Goal: Task Accomplishment & Management: Manage account settings

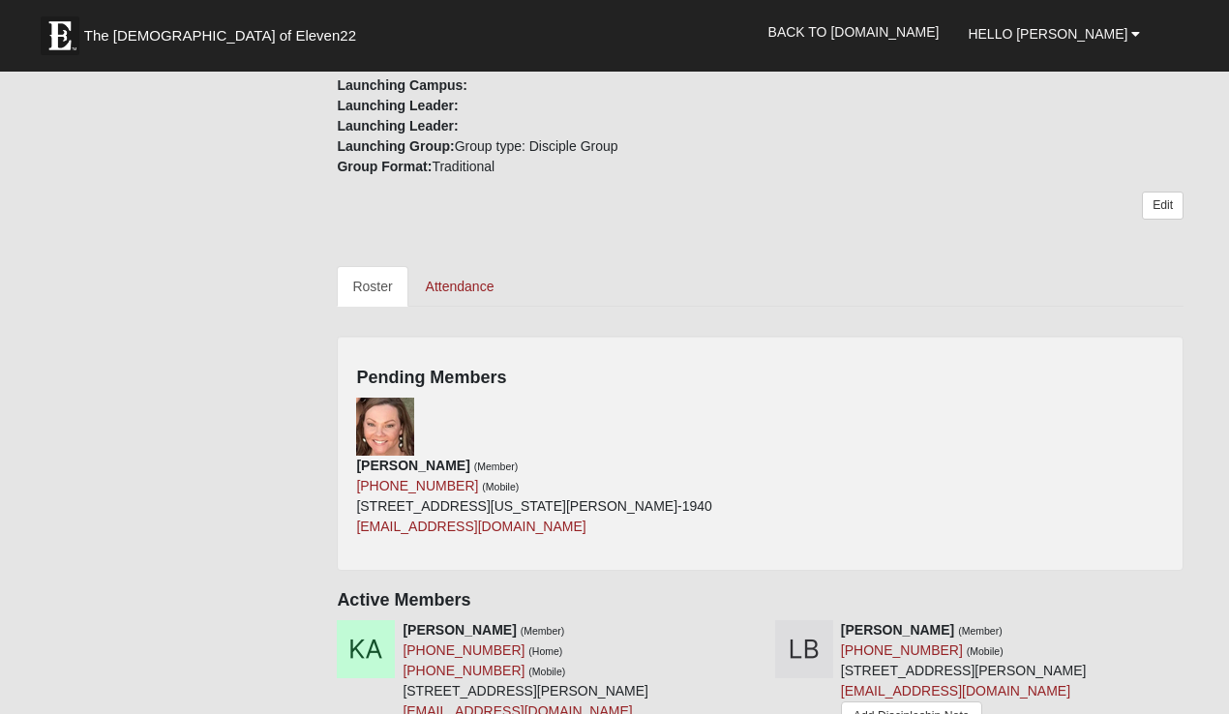
scroll to position [690, 0]
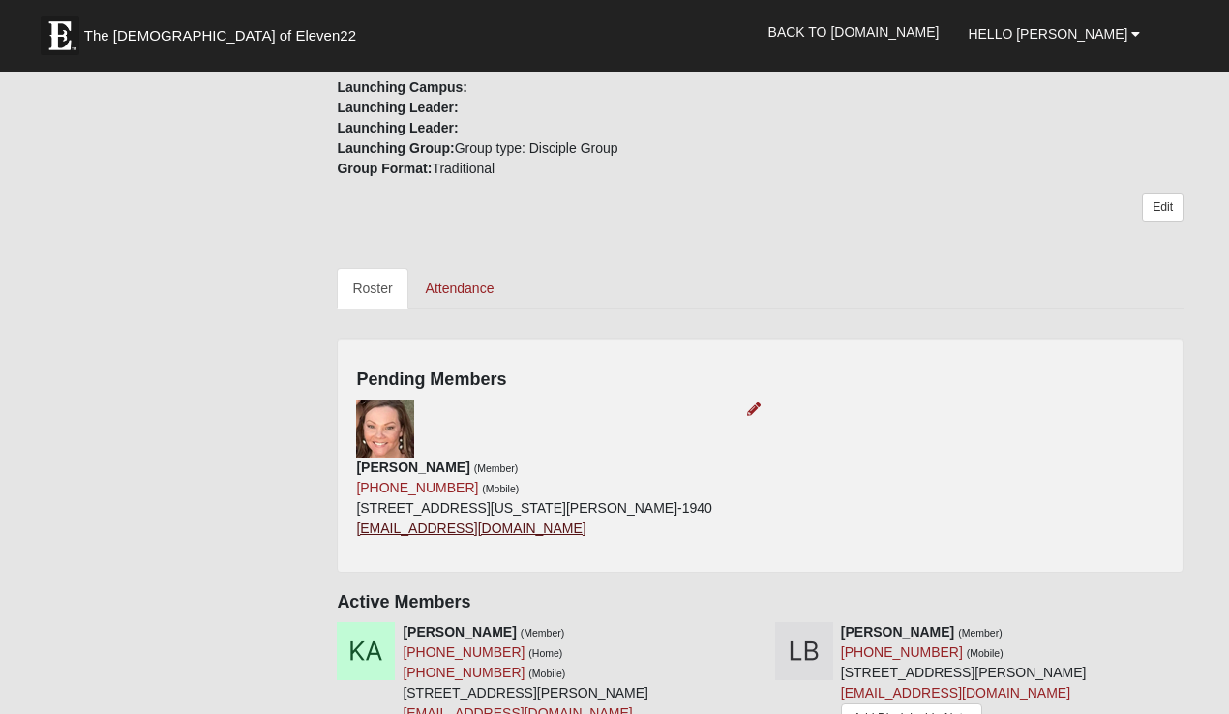
click at [544, 520] on link "nursecarter1204@gmail.com" at bounding box center [470, 527] width 229 height 15
click at [876, 350] on div "Pending Members Alicia Carter (Member) (904) 699-3758 (Mobile) 961 W Tennessee …" at bounding box center [760, 455] width 846 height 235
click at [763, 420] on div "Alicia Carter (Member) (904) 699-3758 (Mobile) 961 W Tennessee Trce Saint Johns…" at bounding box center [759, 477] width 837 height 154
click at [749, 407] on icon at bounding box center [754, 409] width 14 height 14
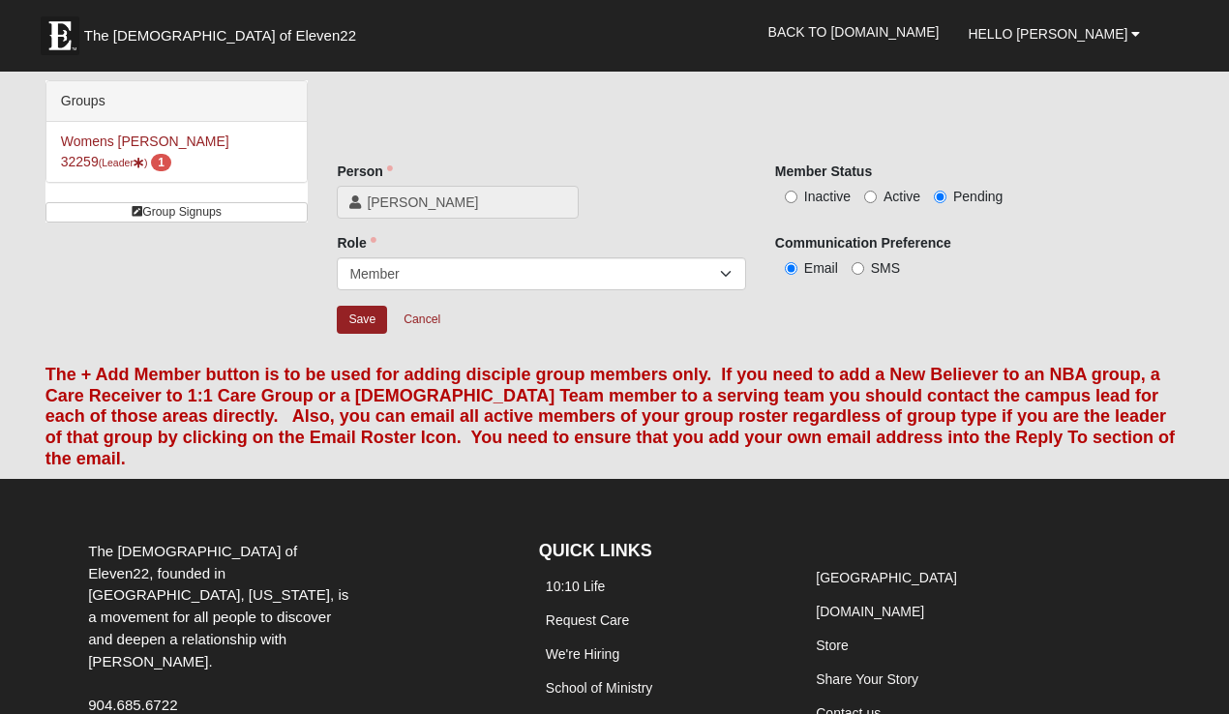
click at [904, 192] on span "Active" at bounding box center [901, 196] width 37 height 15
click at [876, 192] on input "Active" at bounding box center [870, 197] width 13 height 13
radio input "true"
click at [368, 312] on input "Save" at bounding box center [362, 320] width 50 height 28
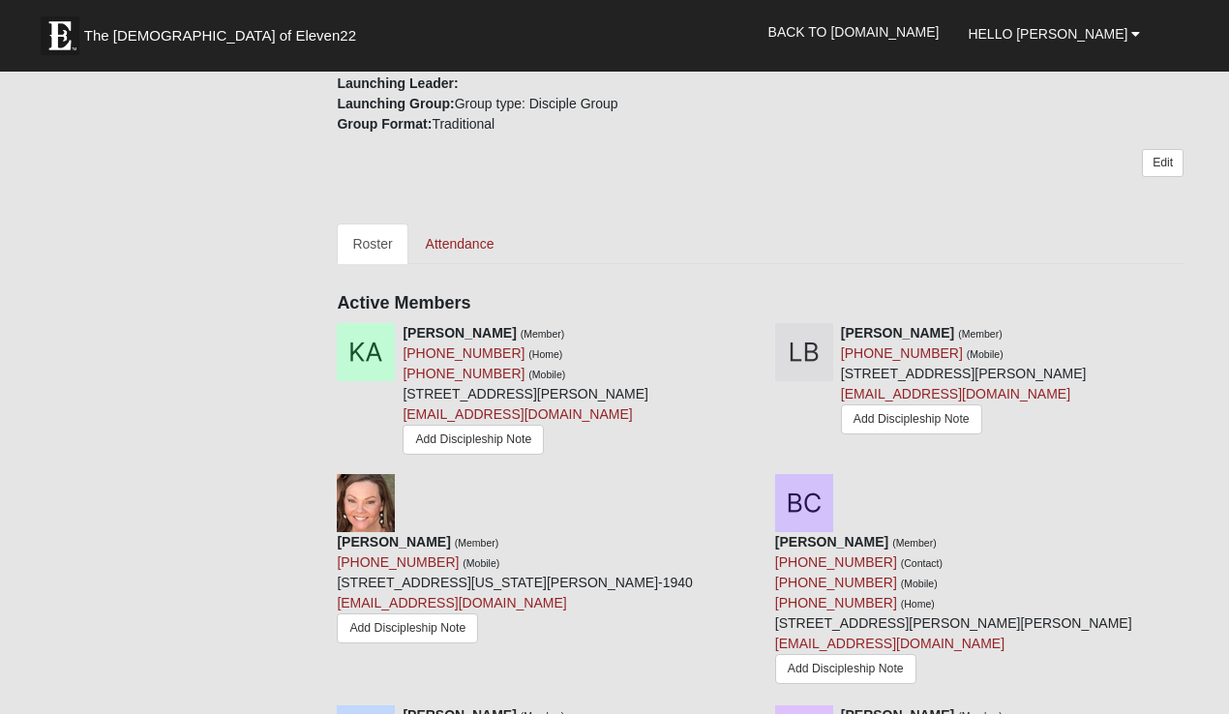
scroll to position [735, 0]
click at [479, 245] on link "Attendance" at bounding box center [460, 243] width 100 height 41
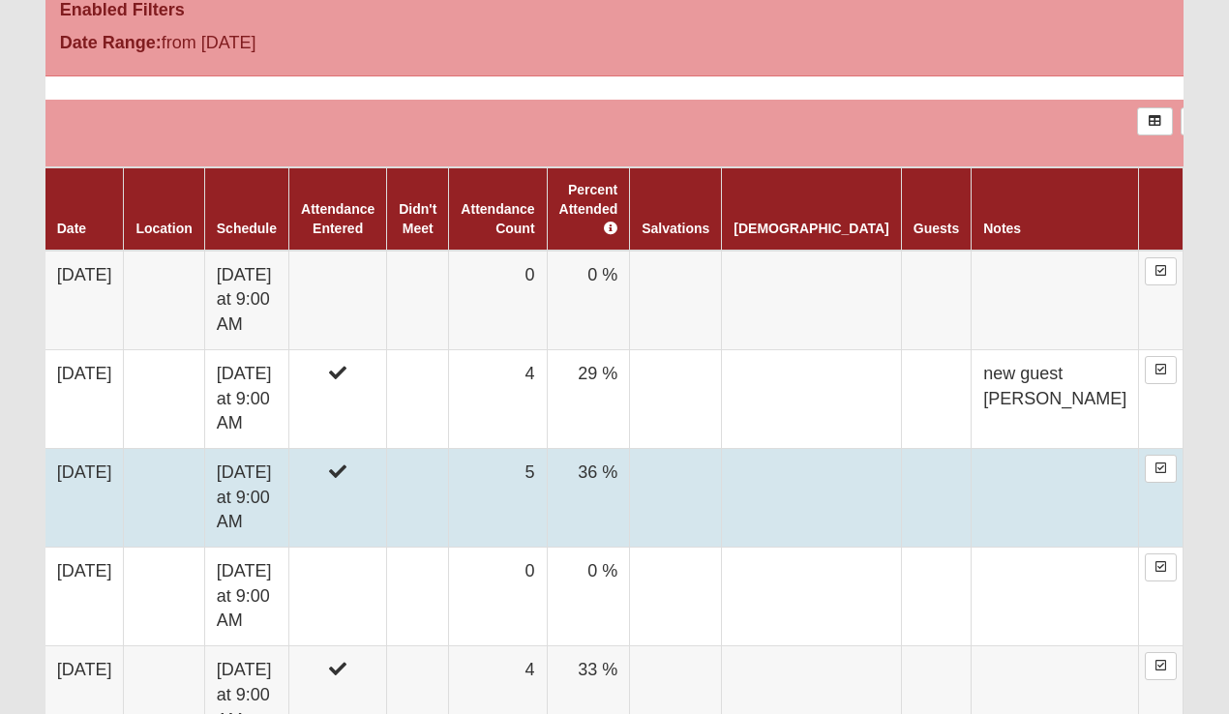
scroll to position [1058, 0]
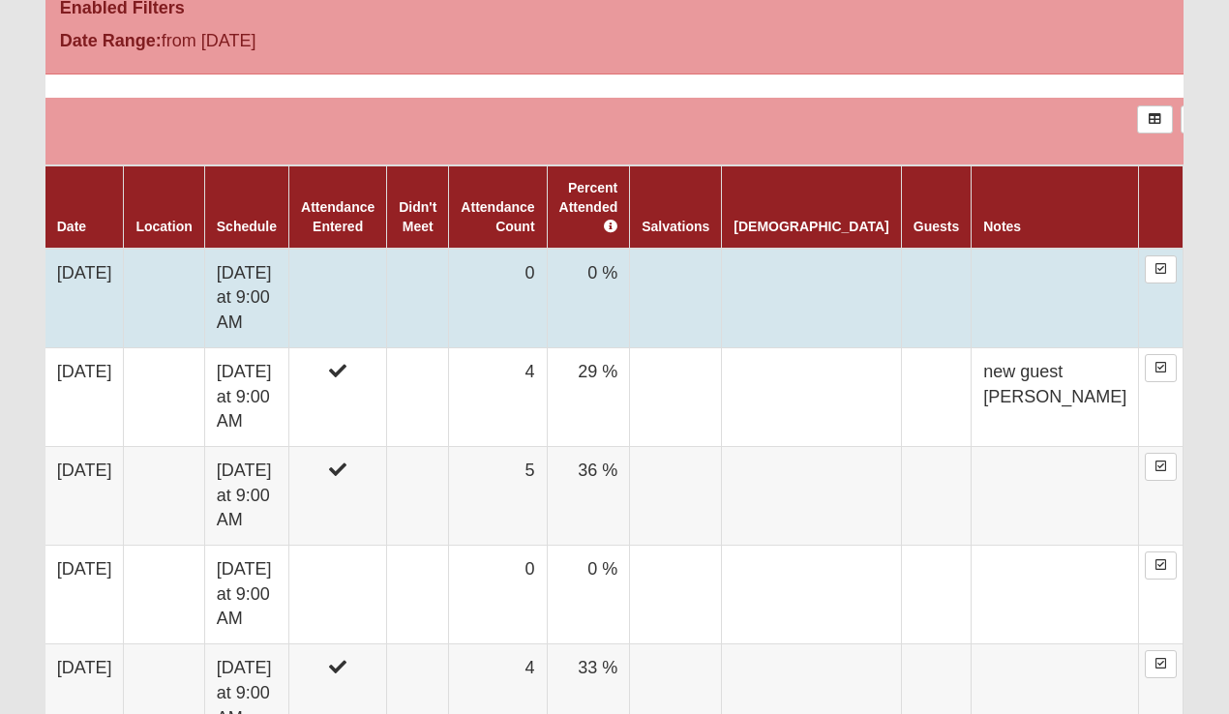
click at [387, 259] on td at bounding box center [338, 299] width 98 height 100
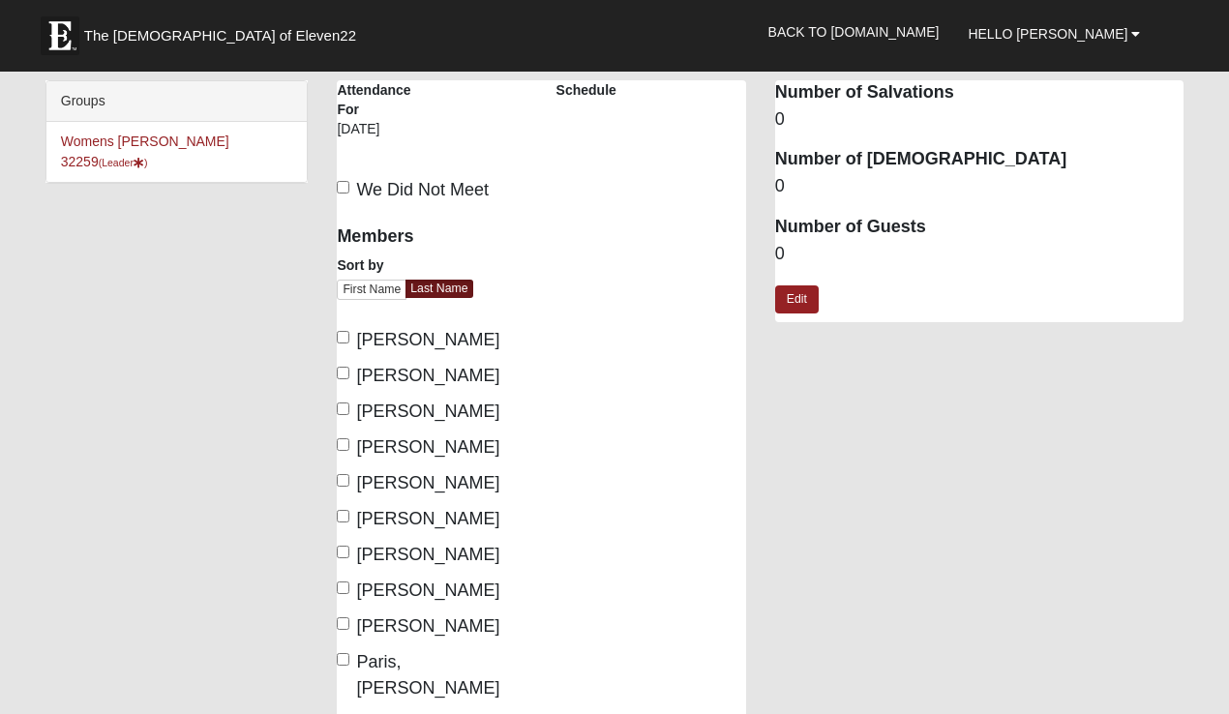
click at [378, 372] on span "Blenden, Lisa" at bounding box center [427, 375] width 143 height 19
click at [349, 372] on input "Blenden, Lisa" at bounding box center [343, 373] width 13 height 13
checkbox input "true"
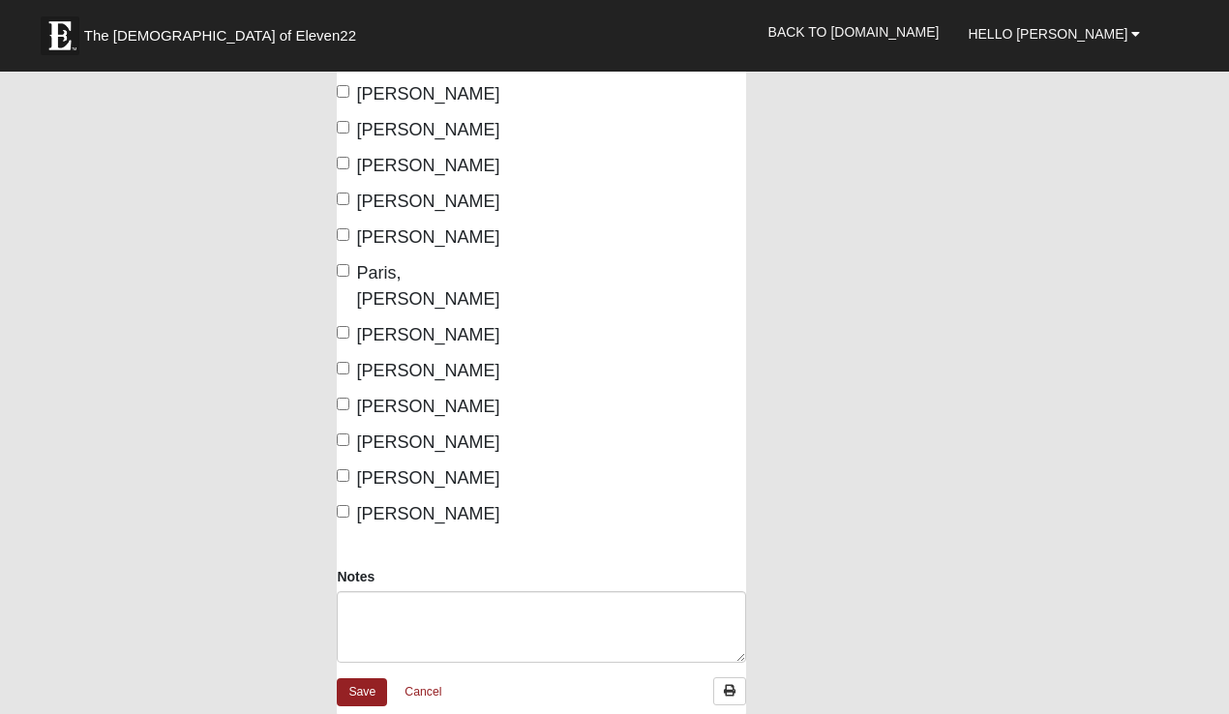
scroll to position [394, 0]
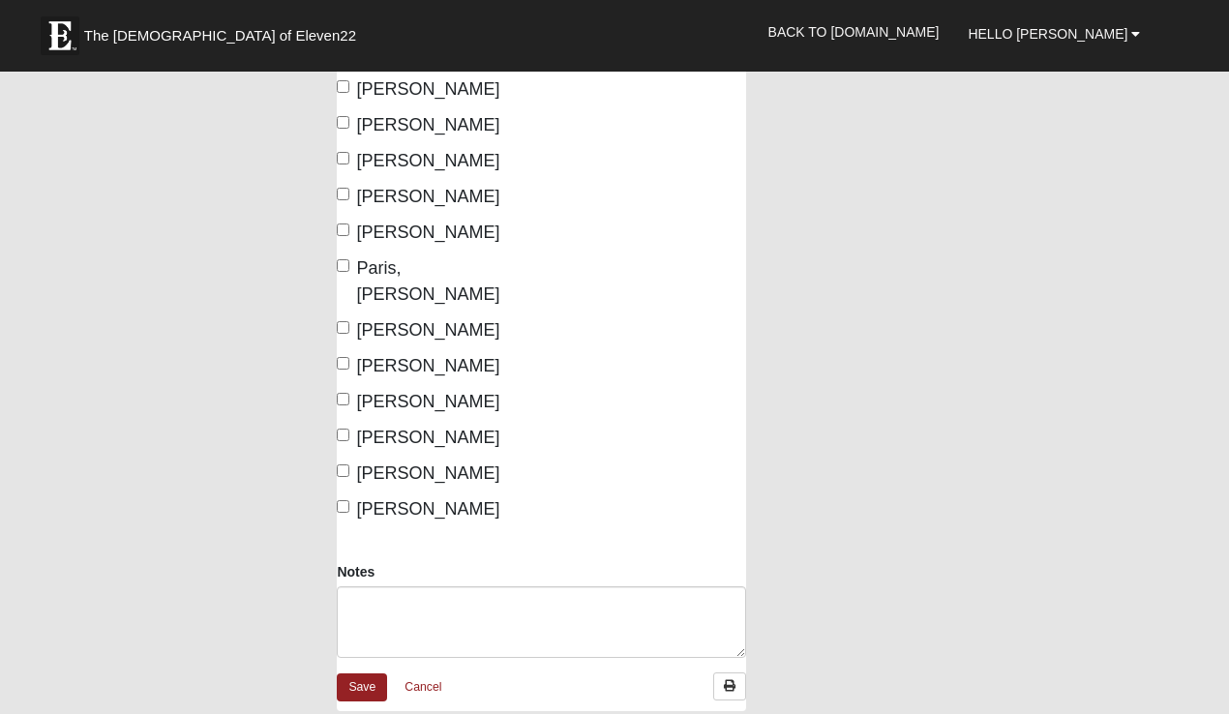
click at [372, 269] on span "Paris, Sonia" at bounding box center [427, 280] width 143 height 45
click at [349, 269] on input "Paris, Sonia" at bounding box center [343, 265] width 13 height 13
checkbox input "true"
click at [373, 392] on span "Smith, Jessica" at bounding box center [427, 401] width 143 height 19
click at [349, 393] on input "Smith, Jessica" at bounding box center [343, 399] width 13 height 13
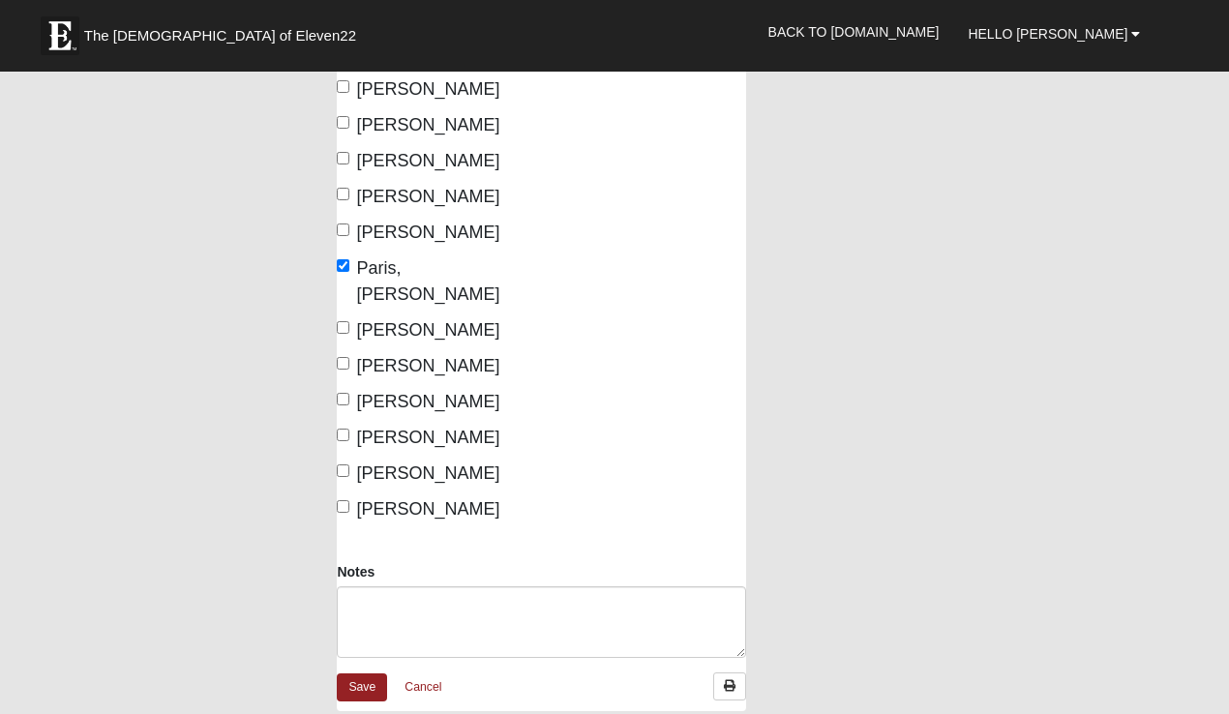
checkbox input "true"
click at [374, 463] on span "Urbanski, GIGI" at bounding box center [427, 472] width 143 height 19
click at [349, 464] on input "Urbanski, GIGI" at bounding box center [343, 470] width 13 height 13
checkbox input "true"
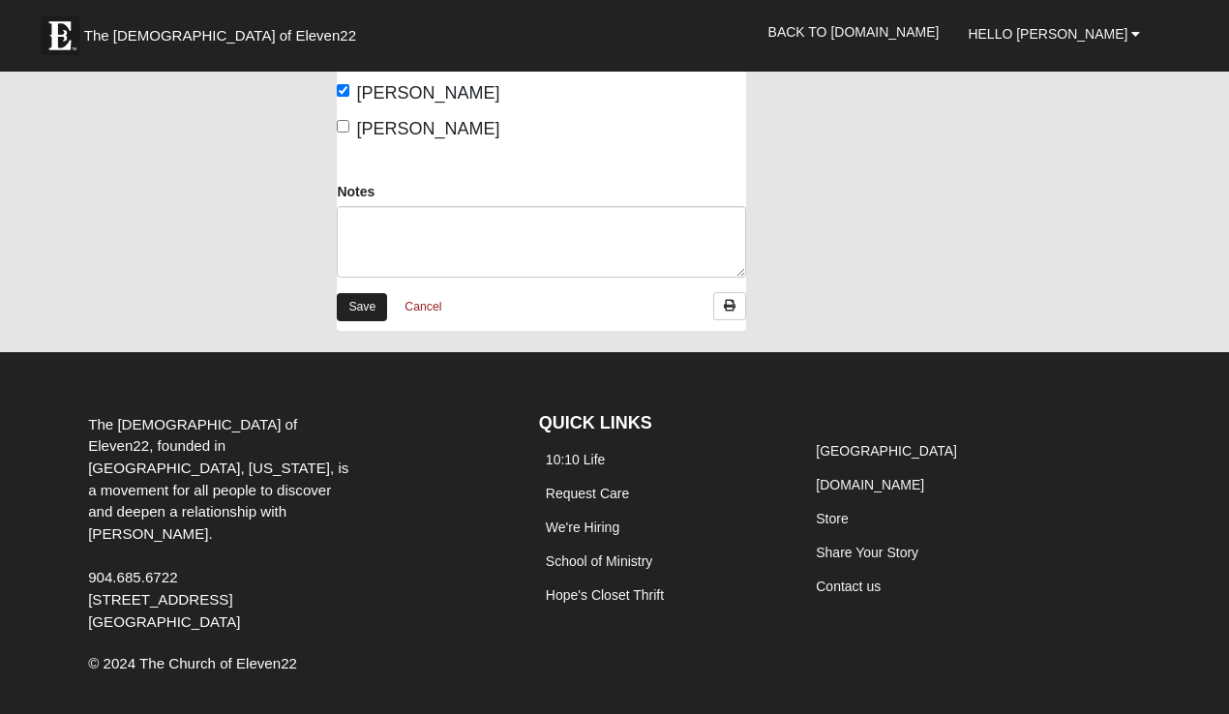
scroll to position [773, 0]
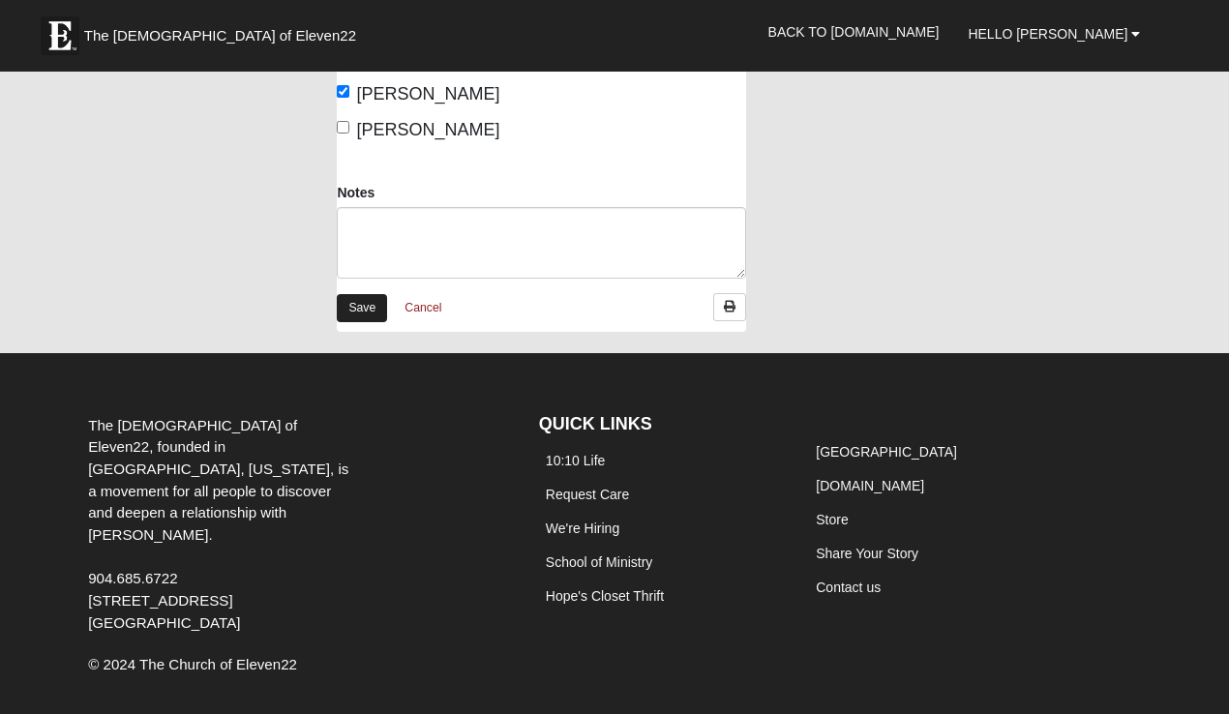
click at [368, 294] on link "Save" at bounding box center [362, 308] width 50 height 28
